Goal: Book appointment/travel/reservation

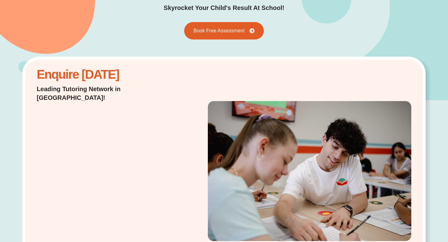
scroll to position [71, 0]
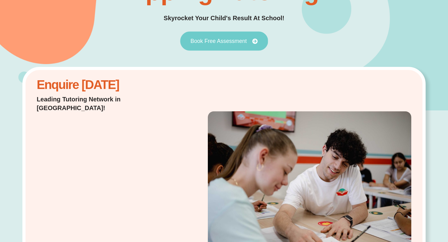
click at [229, 41] on span "Book Free Assessment" at bounding box center [219, 41] width 56 height 6
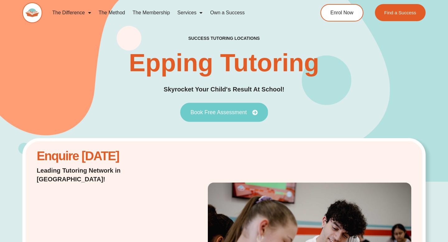
click at [257, 110] on icon at bounding box center [255, 113] width 6 height 6
click at [252, 111] on icon at bounding box center [255, 113] width 6 height 6
click at [220, 115] on span "Book Free Assessment" at bounding box center [219, 113] width 56 height 6
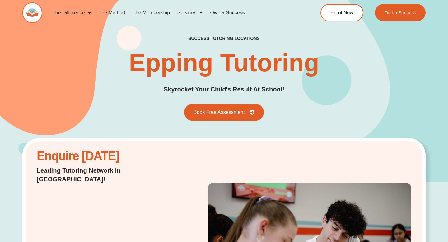
click at [278, 98] on div "success tutoring locations Epping Tutoring Skyrocket Your Child's Result At Sch…" at bounding box center [223, 78] width 403 height 86
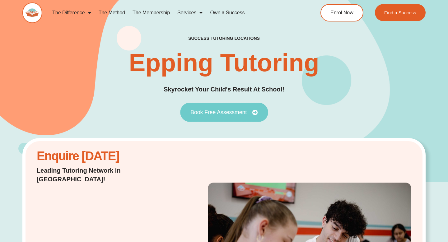
click at [249, 112] on span "Book Free Assessment" at bounding box center [224, 113] width 67 height 6
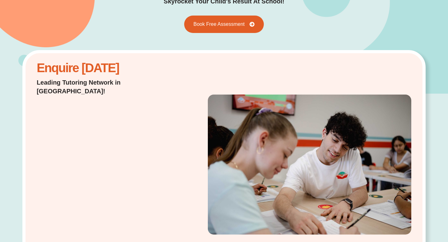
scroll to position [92, 0]
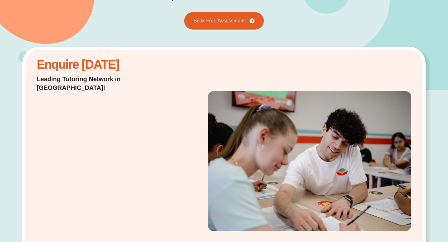
click at [187, 174] on div "Enquire [DATE] Leading Tutoring Network in [GEOGRAPHIC_DATA]!" at bounding box center [223, 161] width 403 height 229
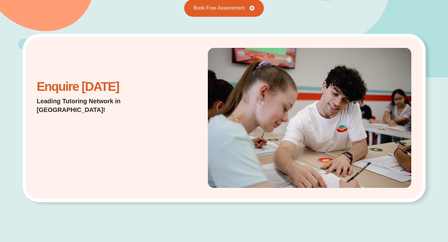
scroll to position [0, 0]
